Goal: Information Seeking & Learning: Find specific fact

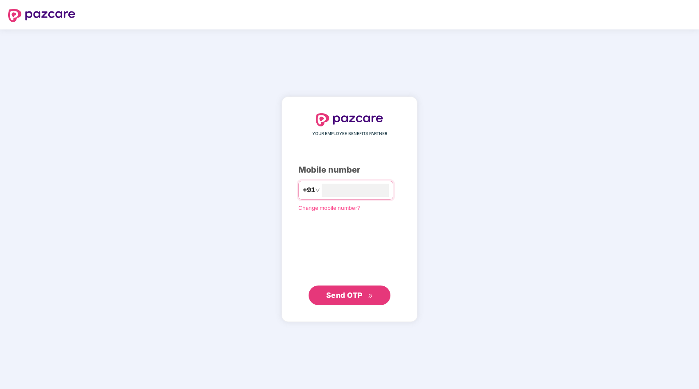
type input "**********"
click at [360, 296] on span "Send OTP" at bounding box center [344, 295] width 36 height 9
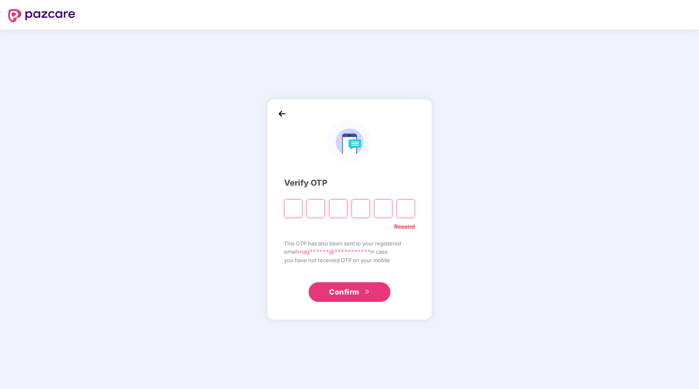
click at [294, 210] on input "Please enter verification code. Digit 1" at bounding box center [293, 208] width 18 height 19
paste input "*"
type input "*"
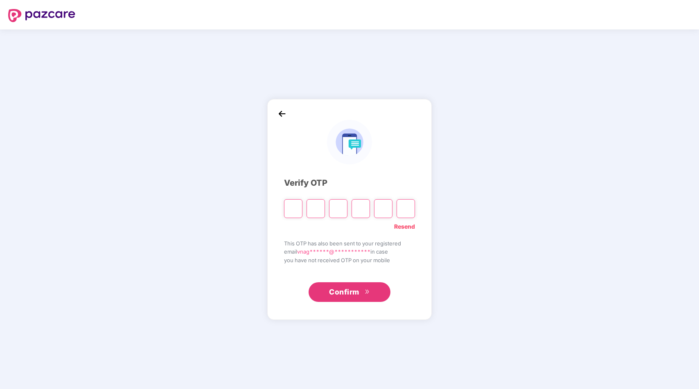
type input "*"
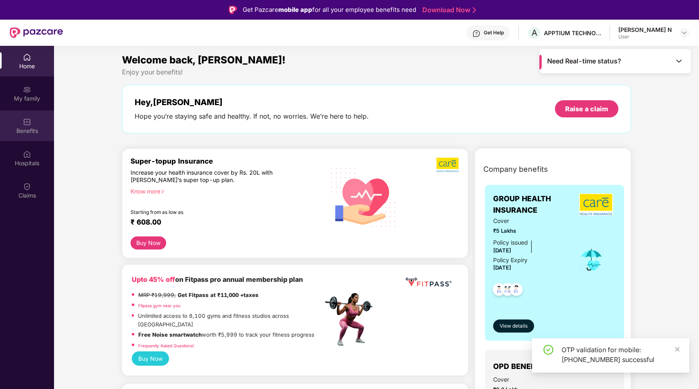
click at [36, 137] on div "Benefits" at bounding box center [27, 125] width 54 height 31
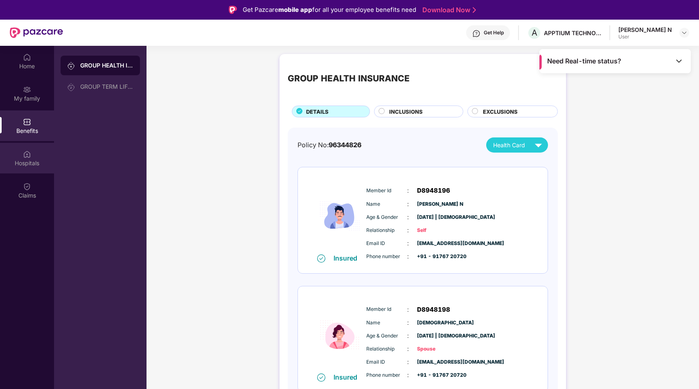
click at [26, 153] on img at bounding box center [27, 154] width 8 height 8
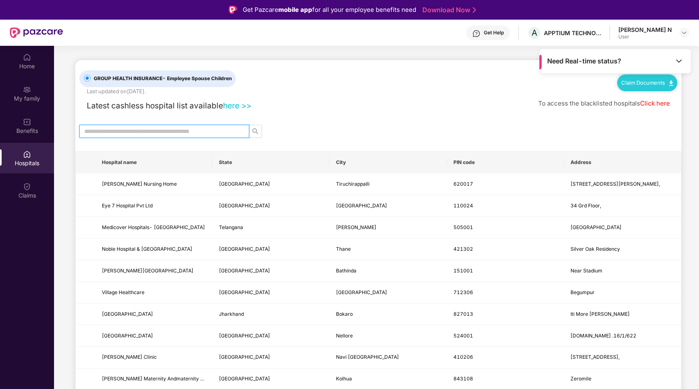
click at [191, 130] on input "text" at bounding box center [160, 131] width 153 height 9
click at [673, 62] on div "Need Real-time status?" at bounding box center [614, 61] width 151 height 24
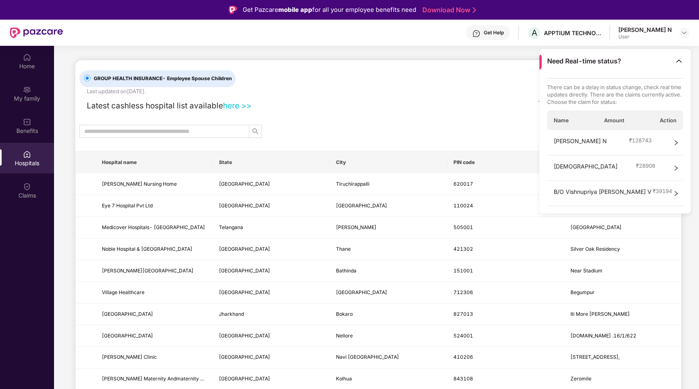
click at [679, 192] on icon "right" at bounding box center [676, 194] width 6 height 6
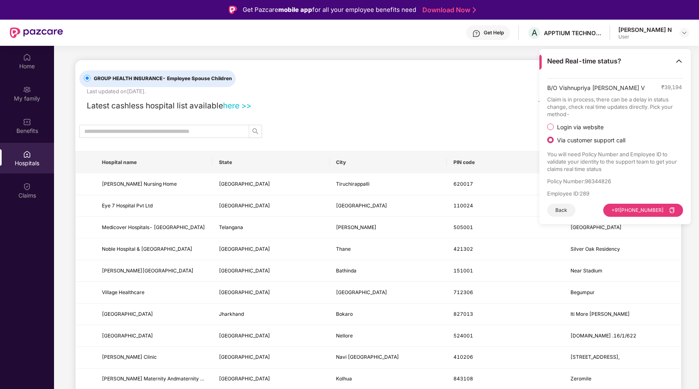
click at [579, 126] on span "Login via website" at bounding box center [580, 127] width 53 height 7
click at [655, 203] on button "Visit Website" at bounding box center [660, 202] width 46 height 13
click at [685, 33] on img at bounding box center [684, 32] width 7 height 7
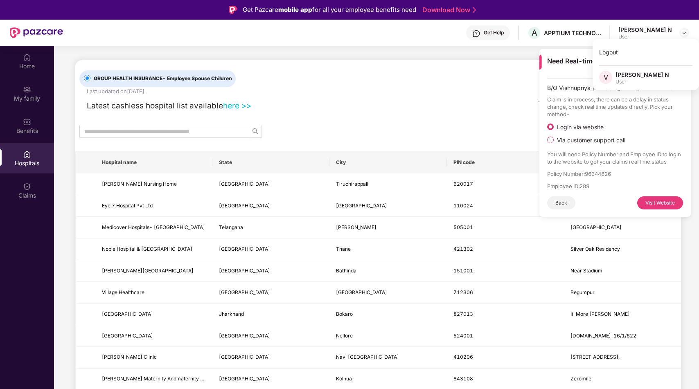
click at [484, 126] on div at bounding box center [378, 131] width 606 height 13
click at [186, 127] on input "text" at bounding box center [160, 131] width 153 height 9
click at [235, 106] on link "here >>" at bounding box center [237, 106] width 28 height 10
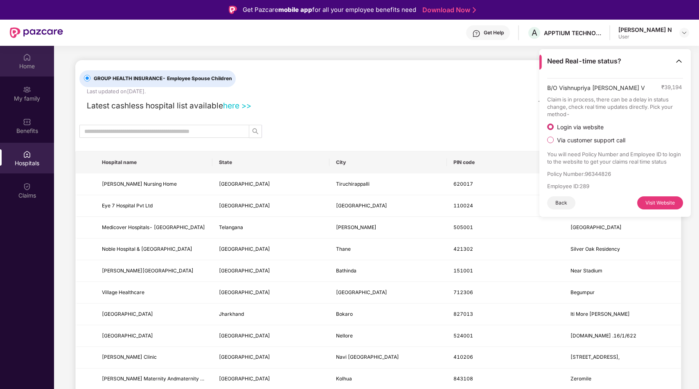
click at [32, 72] on div "Home" at bounding box center [27, 61] width 54 height 31
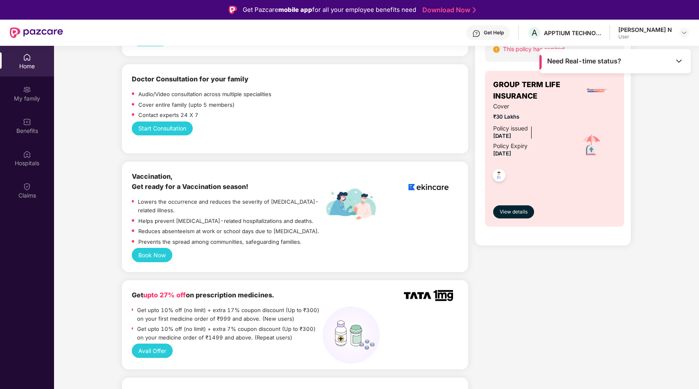
scroll to position [448, 0]
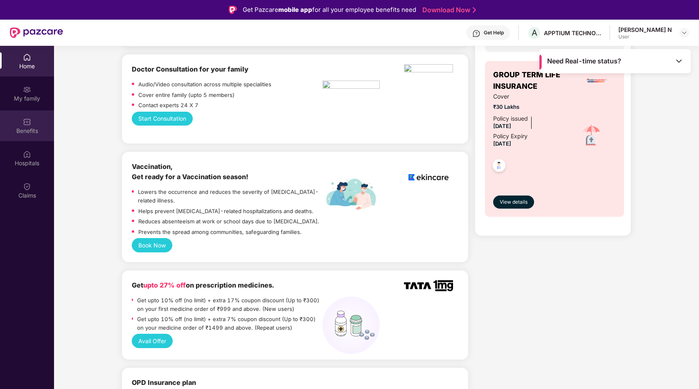
click at [38, 125] on div "Benefits" at bounding box center [27, 125] width 54 height 31
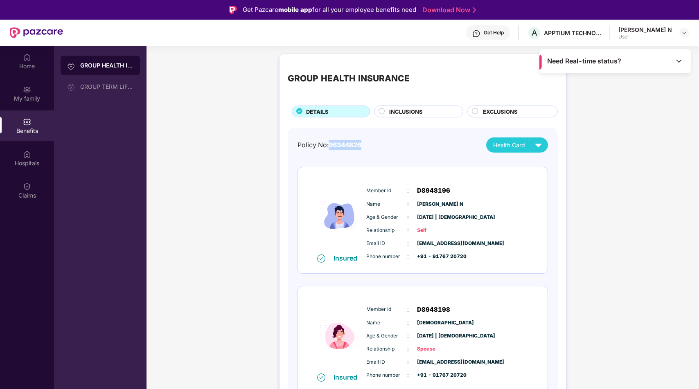
drag, startPoint x: 331, startPoint y: 146, endPoint x: 381, endPoint y: 145, distance: 49.1
click at [381, 146] on div "Policy No: 96344826 Health Card" at bounding box center [423, 145] width 250 height 15
copy span "96344826"
click at [29, 162] on div "Hospitals" at bounding box center [27, 163] width 54 height 8
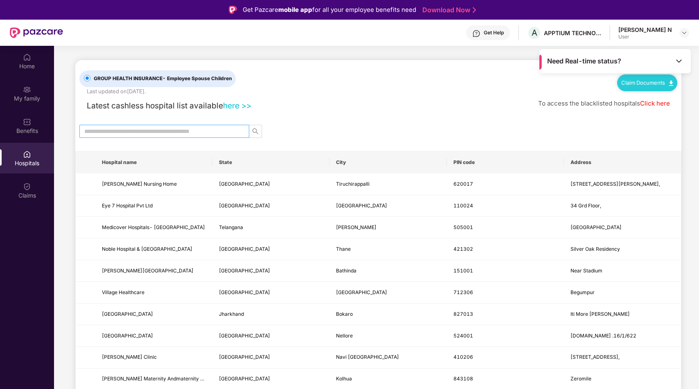
click at [201, 135] on input "text" at bounding box center [160, 131] width 153 height 9
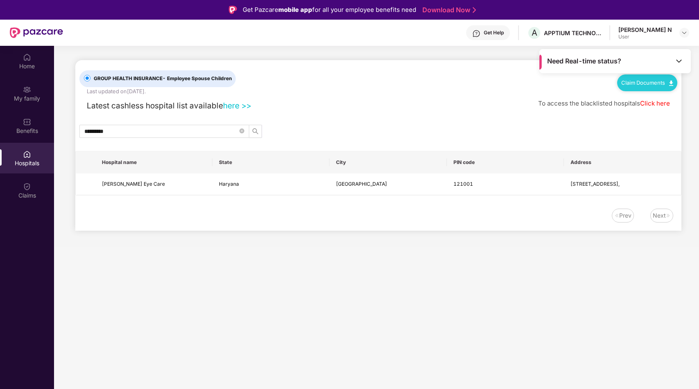
click at [681, 61] on img at bounding box center [679, 61] width 8 height 8
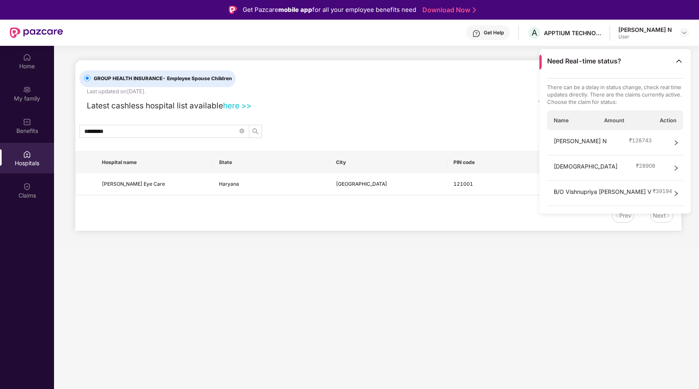
click at [685, 62] on div "Need Real-time status?" at bounding box center [614, 61] width 151 height 24
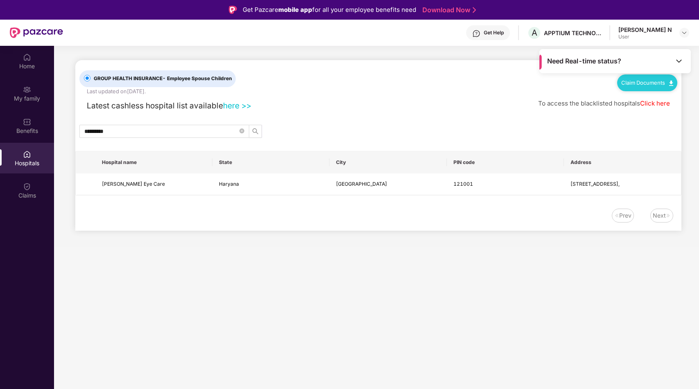
click at [493, 35] on div "Get Help" at bounding box center [488, 32] width 44 height 15
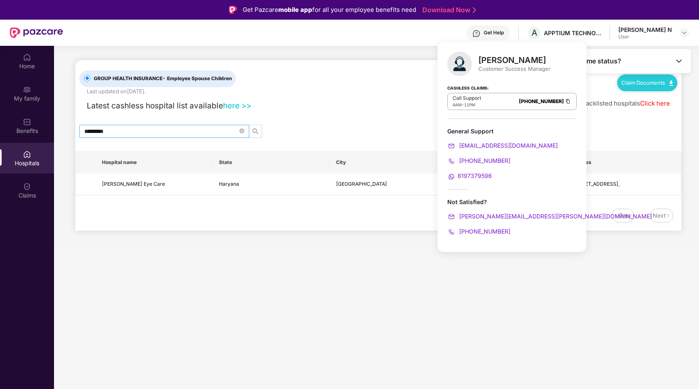
click at [183, 135] on input "*********" at bounding box center [160, 131] width 153 height 9
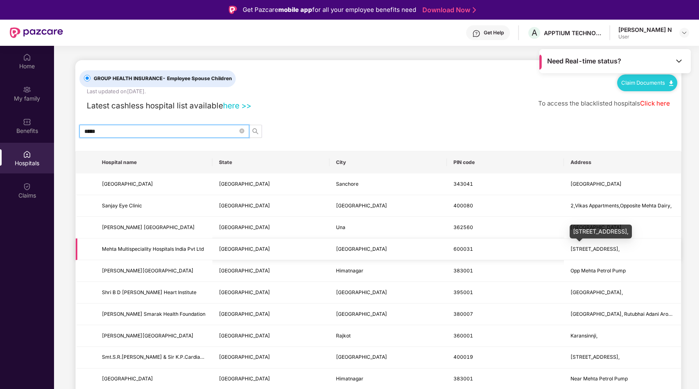
type input "*****"
click at [587, 249] on span "[STREET_ADDRESS]," at bounding box center [594, 249] width 49 height 6
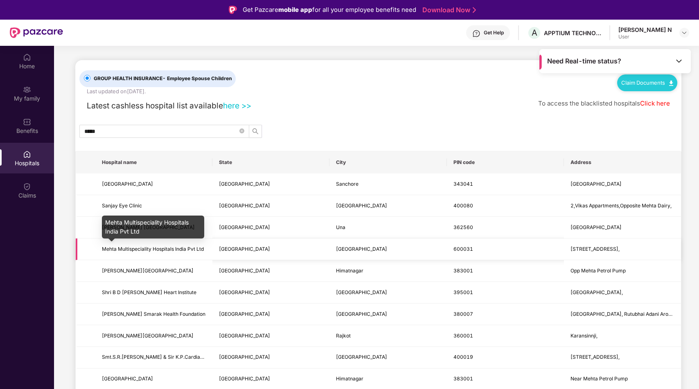
click at [165, 247] on span "Mehta Multispeciality Hospitals India Pvt Ltd" at bounding box center [153, 249] width 102 height 6
